Goal: Browse casually

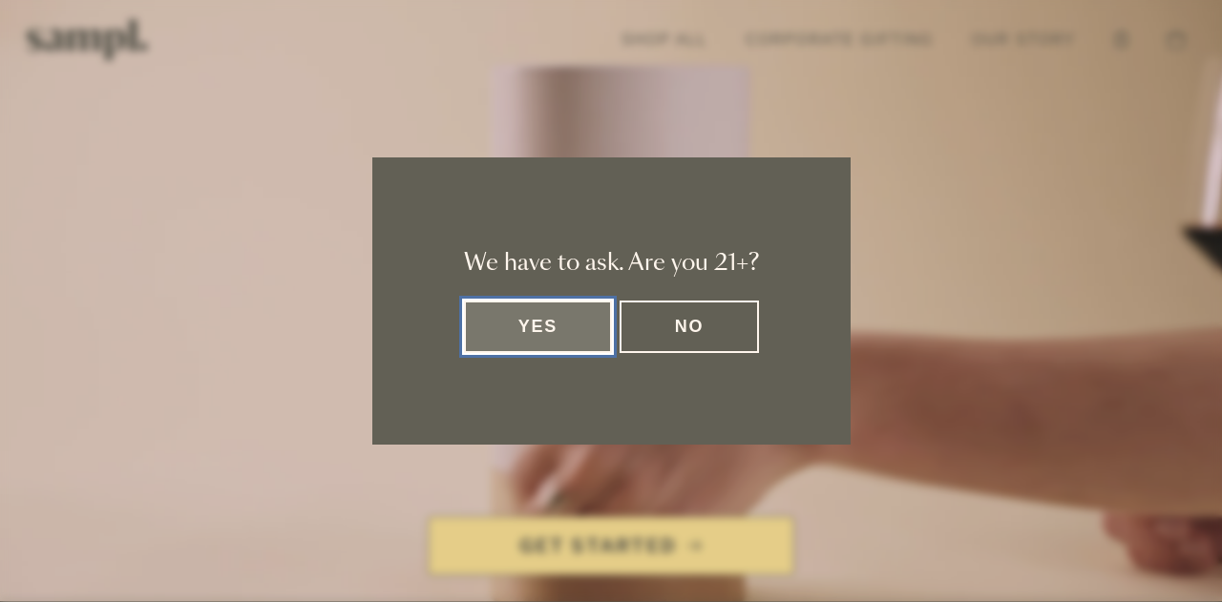
click at [516, 315] on button "Yes" at bounding box center [538, 327] width 149 height 53
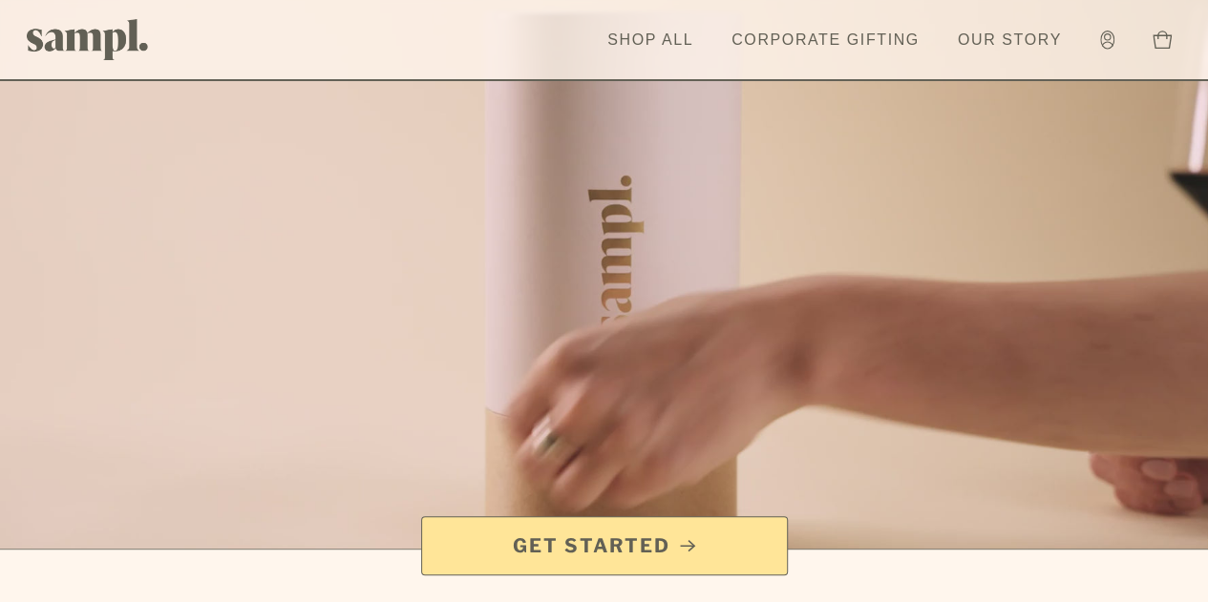
scroll to position [53, 0]
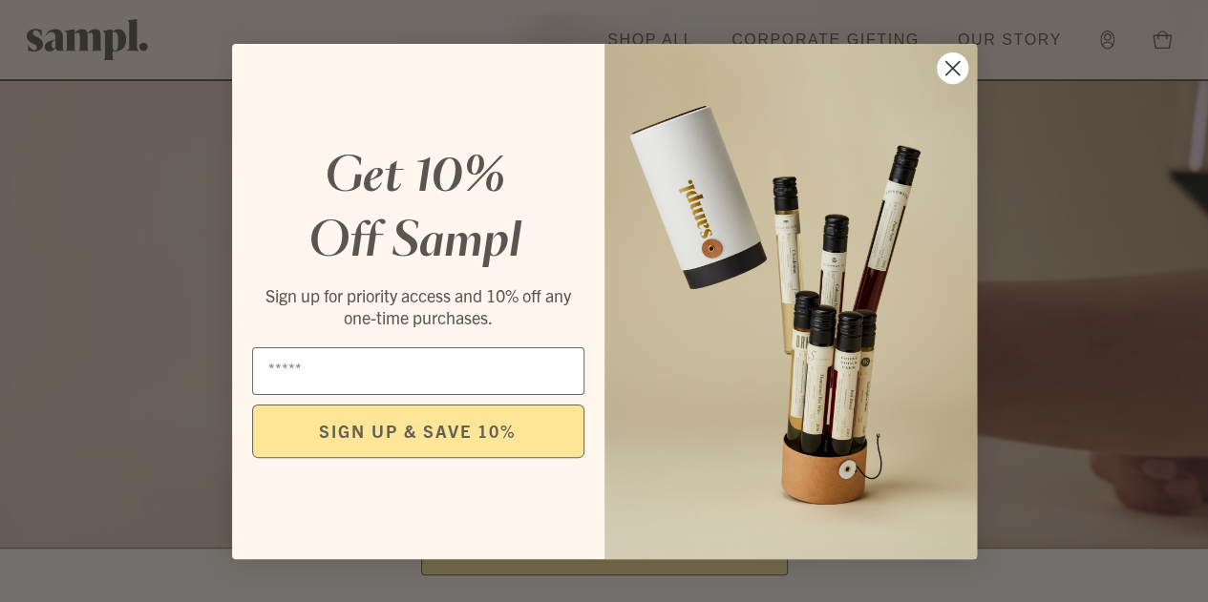
click at [955, 75] on circle "Close dialog" at bounding box center [952, 68] width 32 height 32
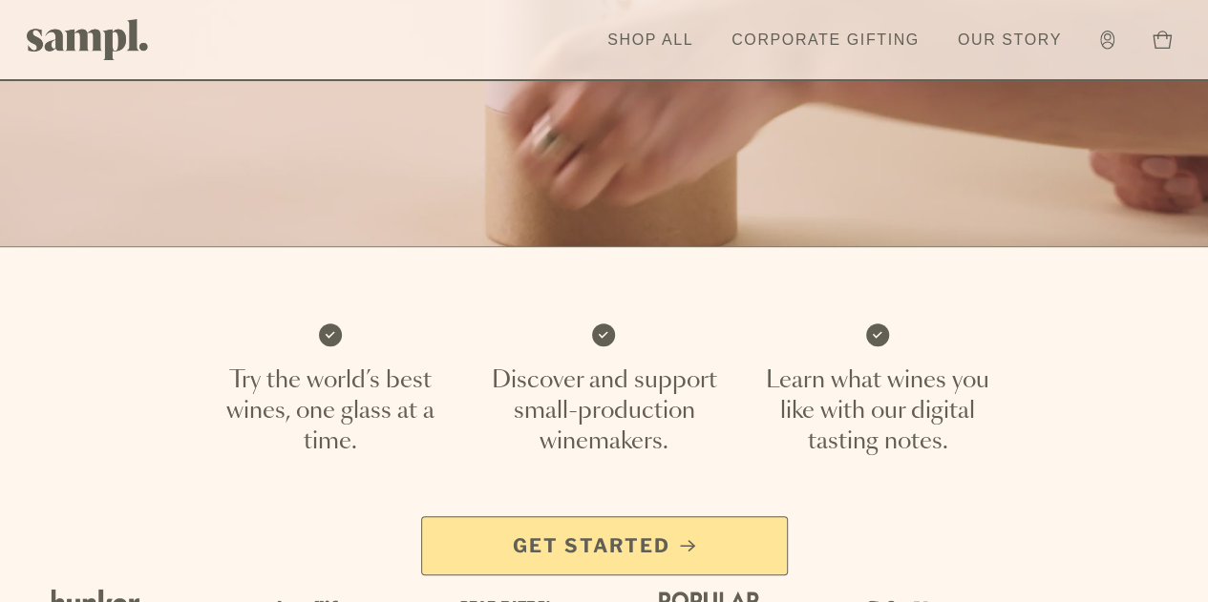
scroll to position [0, 0]
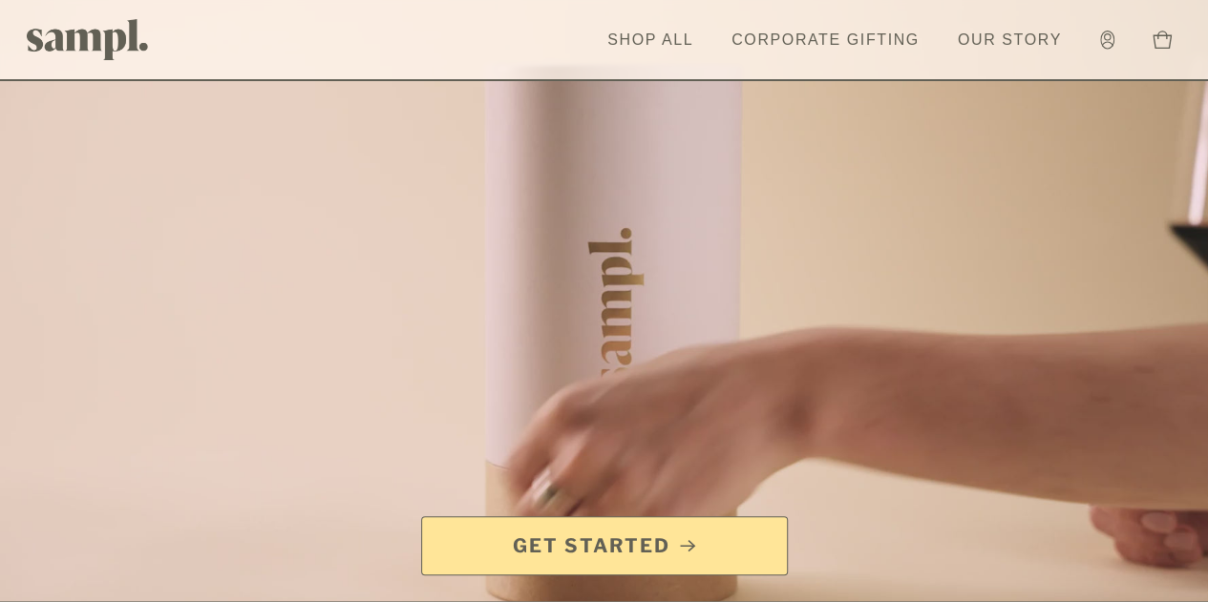
click at [798, 51] on link "Corporate Gifting" at bounding box center [825, 40] width 207 height 42
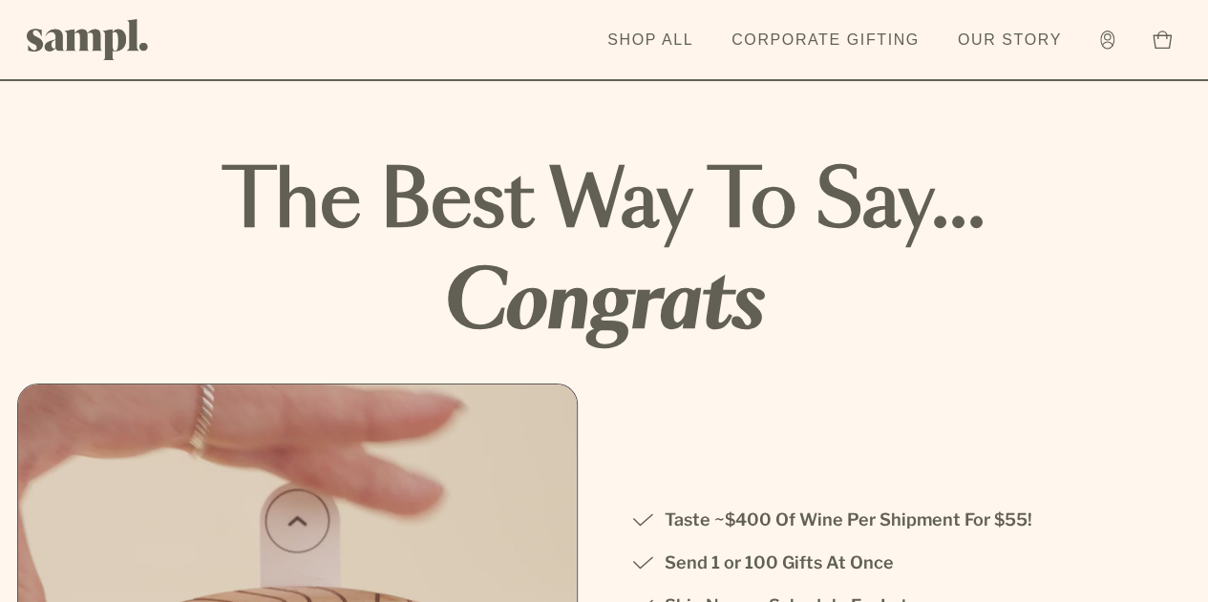
click at [1004, 59] on link "Our Story" at bounding box center [1009, 40] width 123 height 42
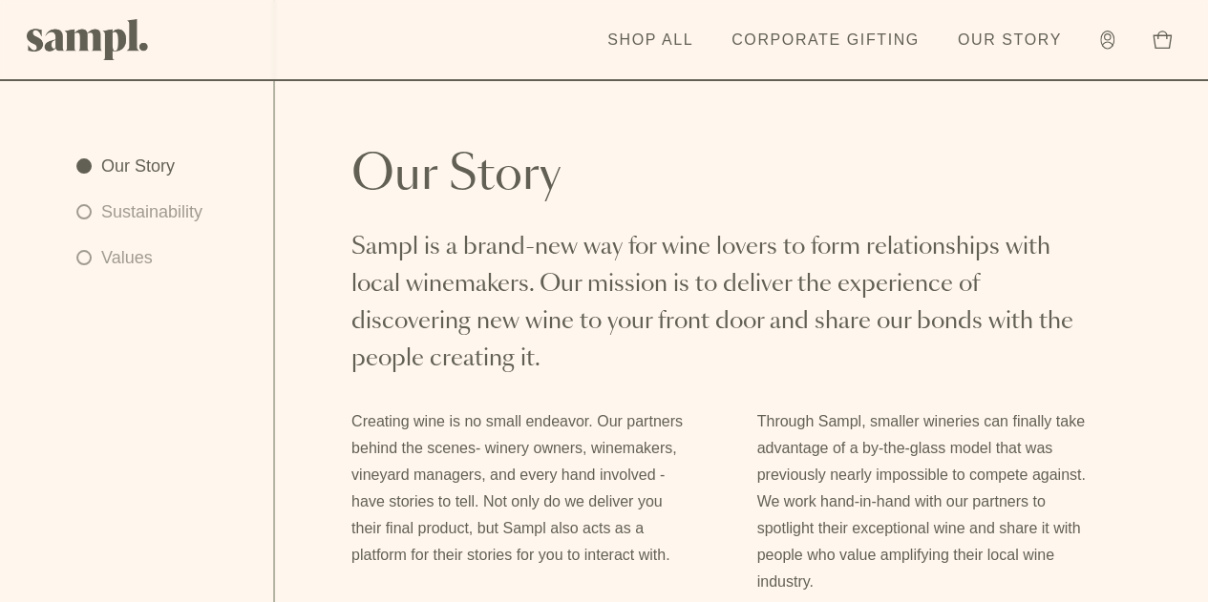
click at [118, 224] on link "Sustainability" at bounding box center [139, 212] width 126 height 27
click at [239, 378] on nav "Our Story Sustainability Values" at bounding box center [137, 301] width 275 height 602
click at [113, 250] on link "Values" at bounding box center [139, 257] width 126 height 27
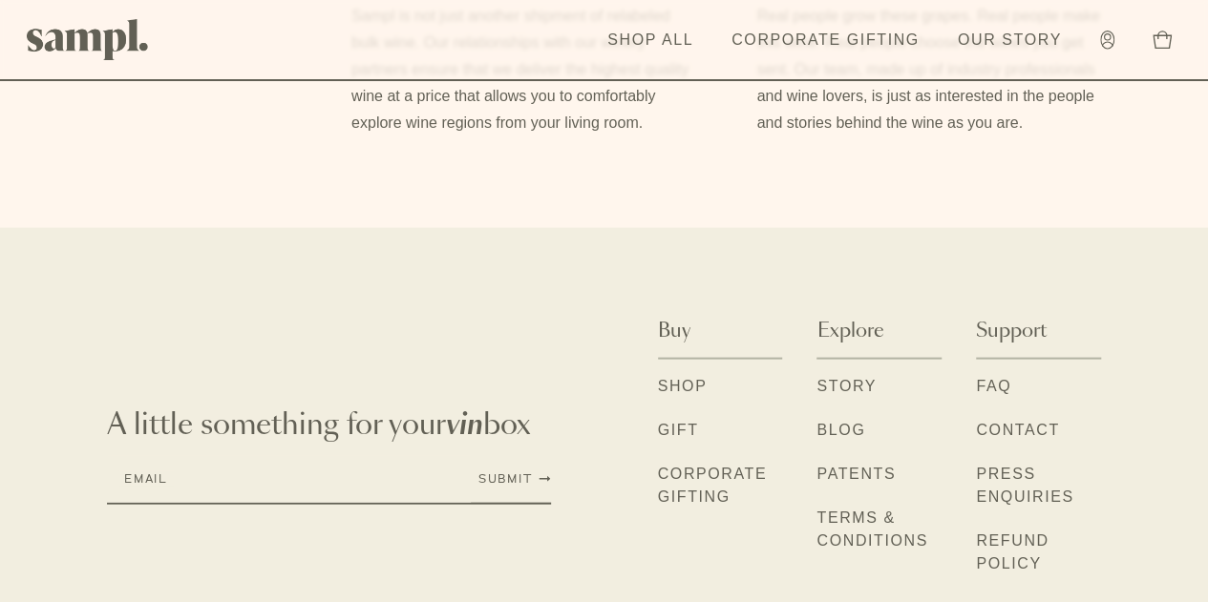
scroll to position [1976, 0]
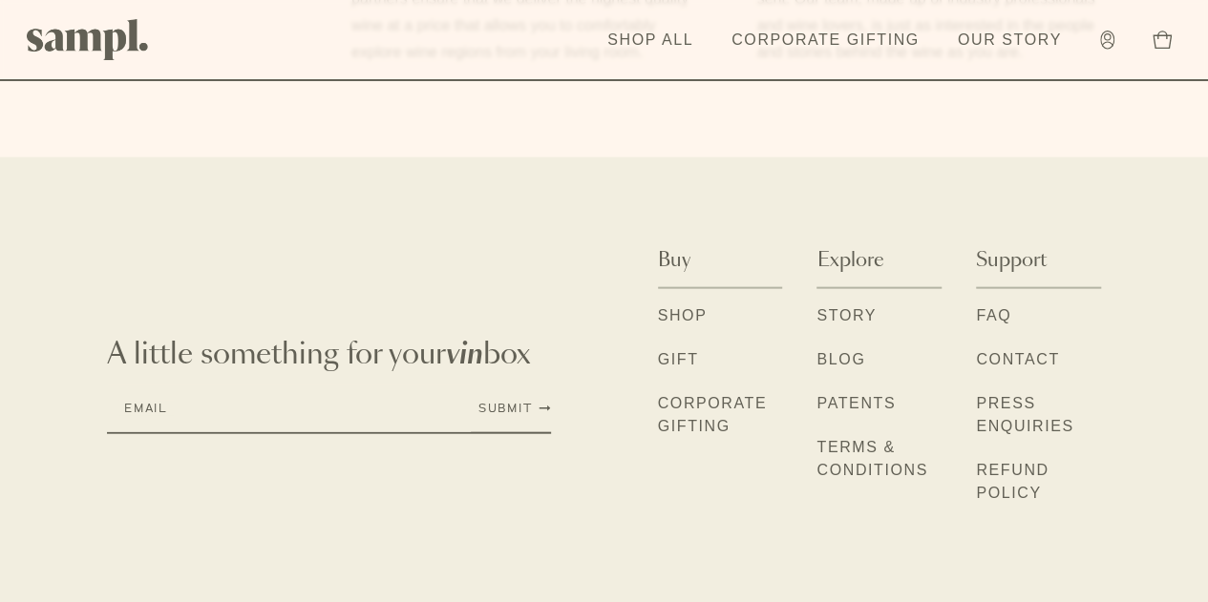
click at [658, 326] on link "Shop" at bounding box center [683, 317] width 50 height 25
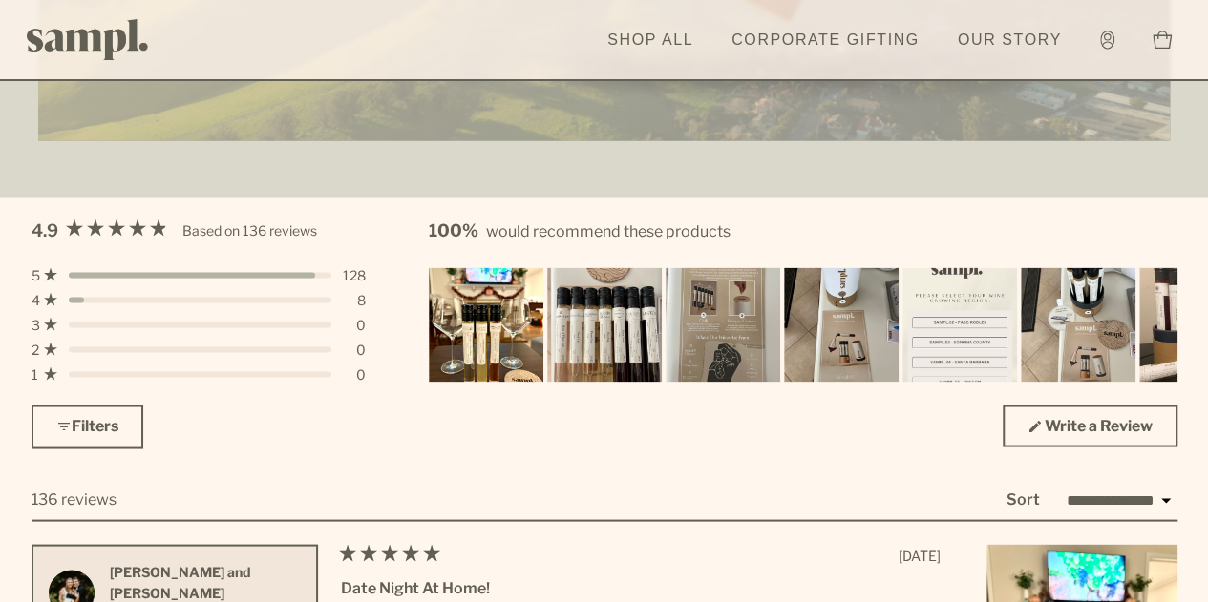
scroll to position [5236, 0]
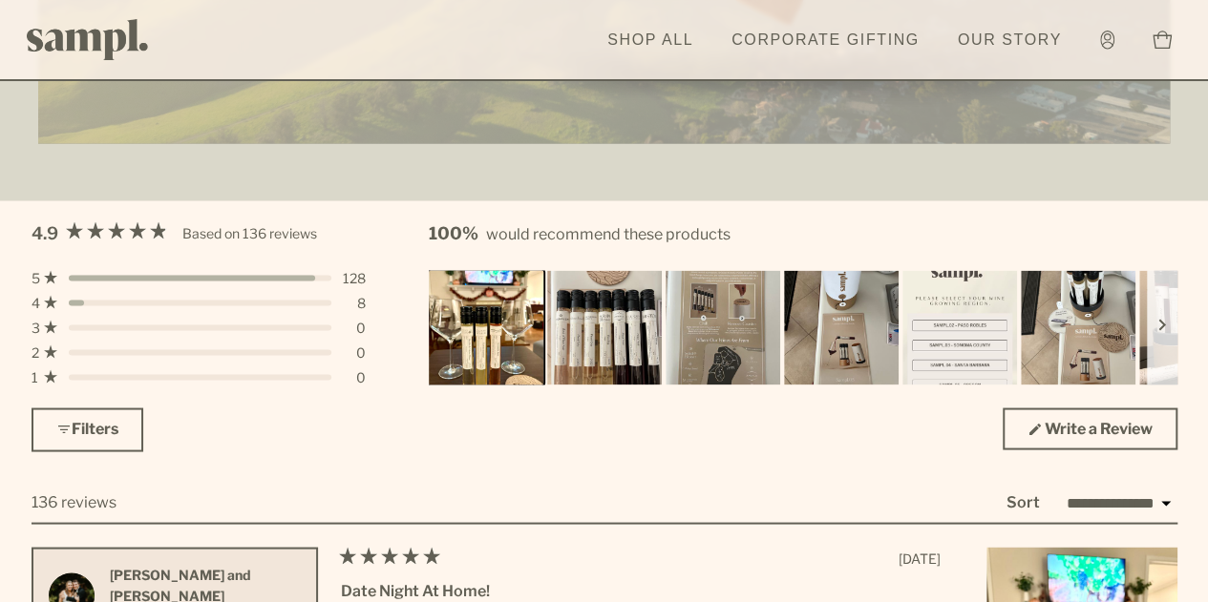
click at [485, 336] on img "Carousel of customer-uploaded media. Press left and right arrows to navigate. P…" at bounding box center [486, 327] width 120 height 120
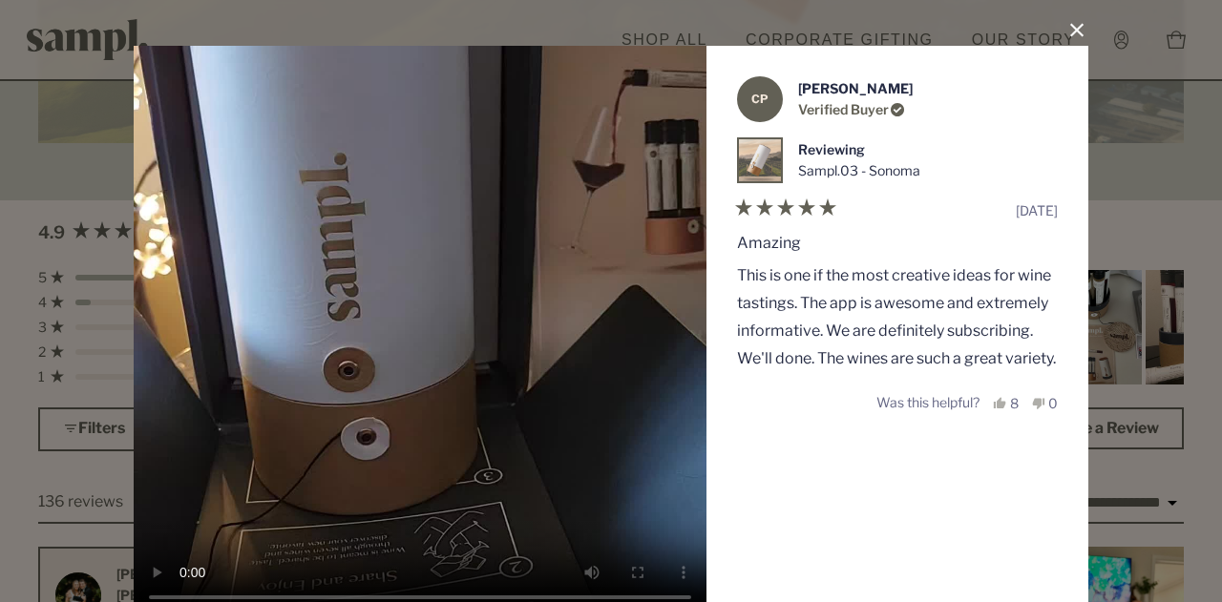
click at [1073, 40] on button "Close Dialog" at bounding box center [1077, 30] width 31 height 31
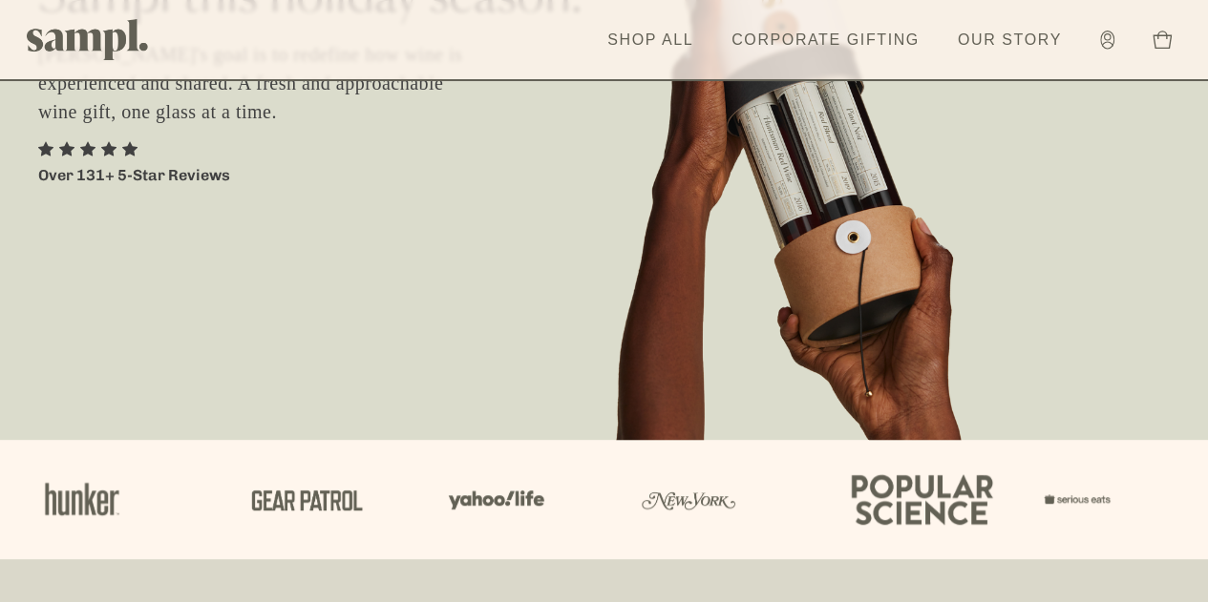
scroll to position [0, 0]
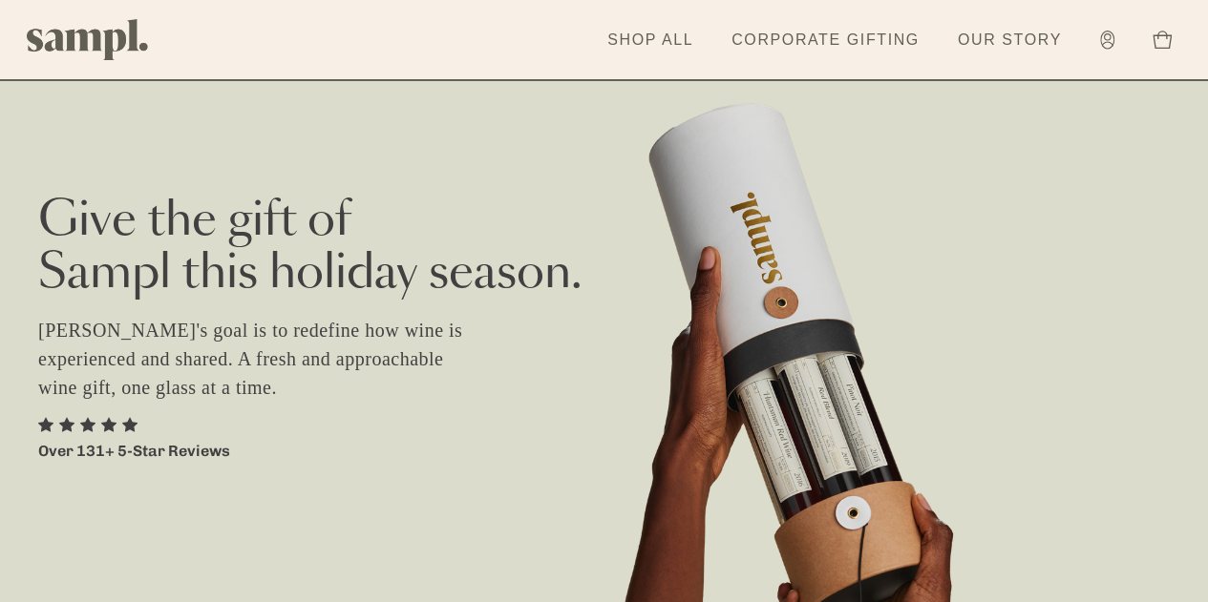
click at [654, 54] on link "Shop All" at bounding box center [650, 40] width 105 height 42
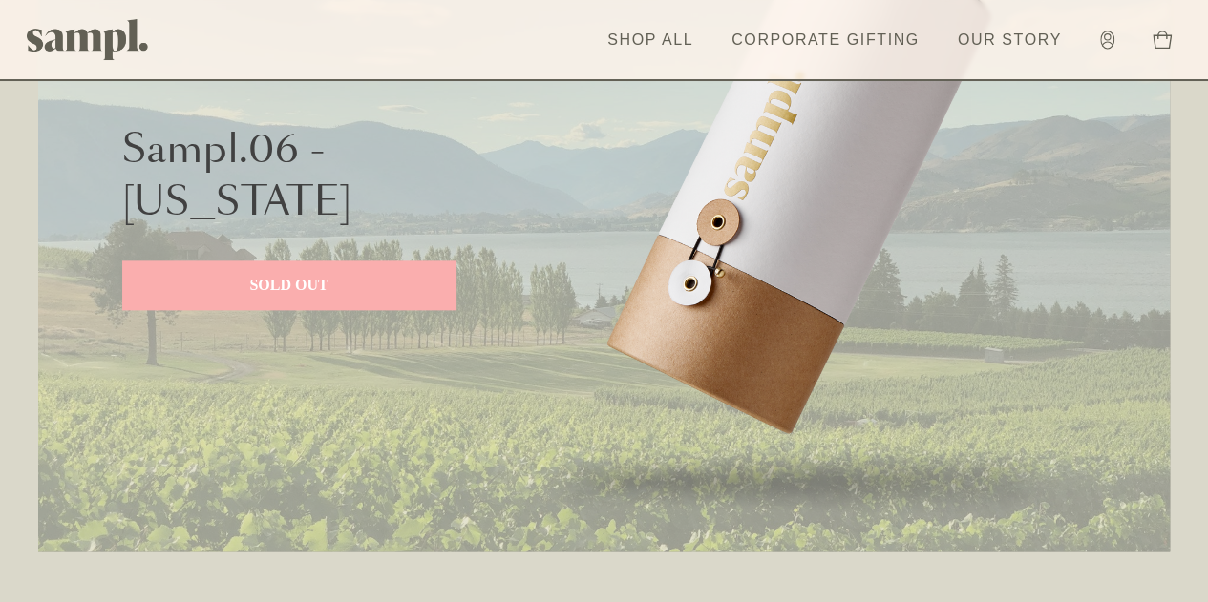
click at [305, 284] on p "SOLD OUT" at bounding box center [289, 285] width 296 height 23
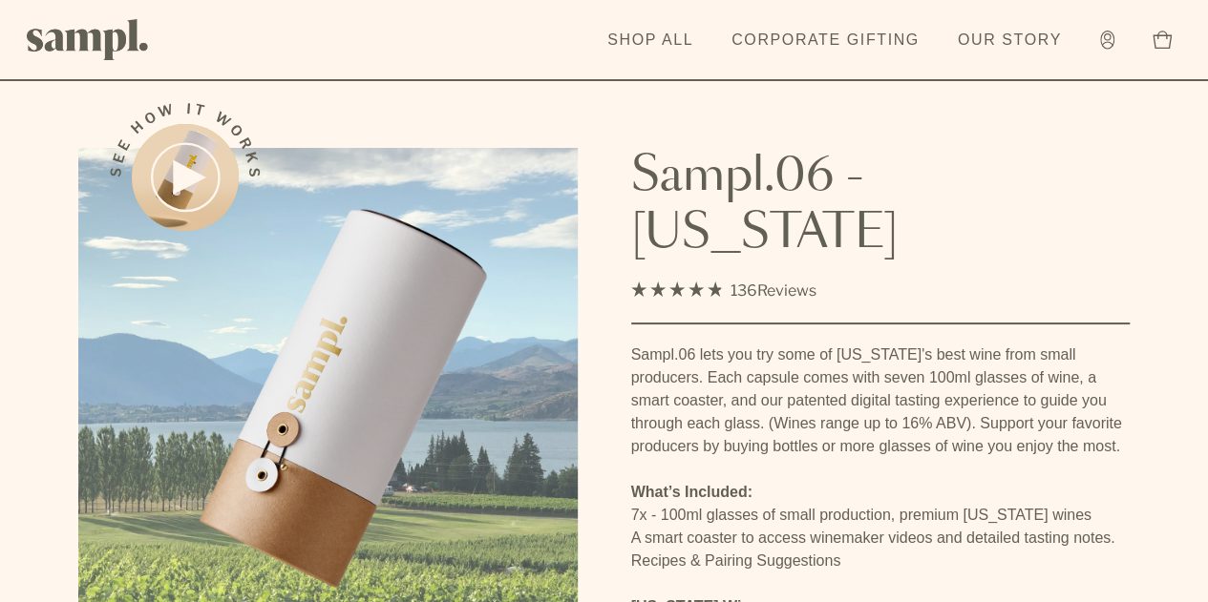
click at [186, 177] on icon at bounding box center [189, 178] width 30 height 32
